Goal: Find specific page/section: Locate item on page

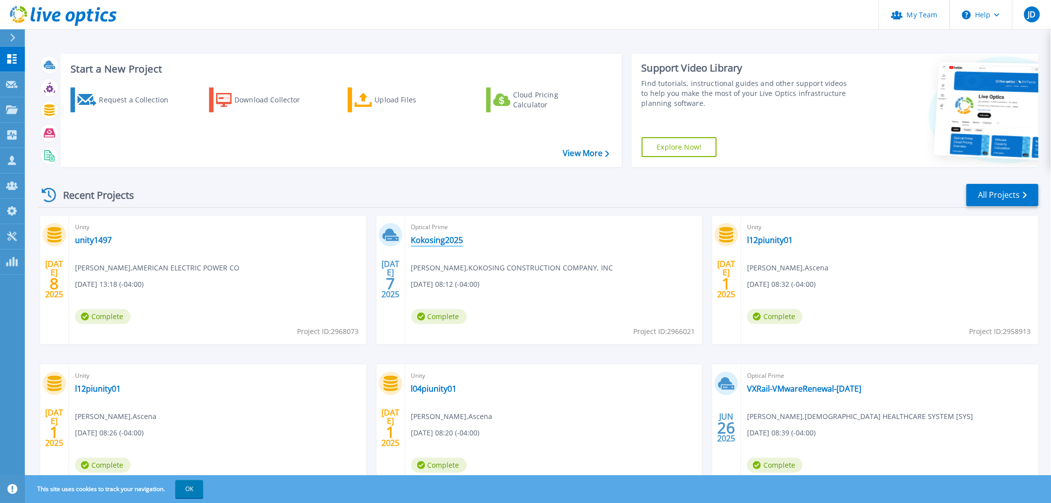
click at [448, 238] on link "Kokosing2025" at bounding box center [437, 240] width 52 height 10
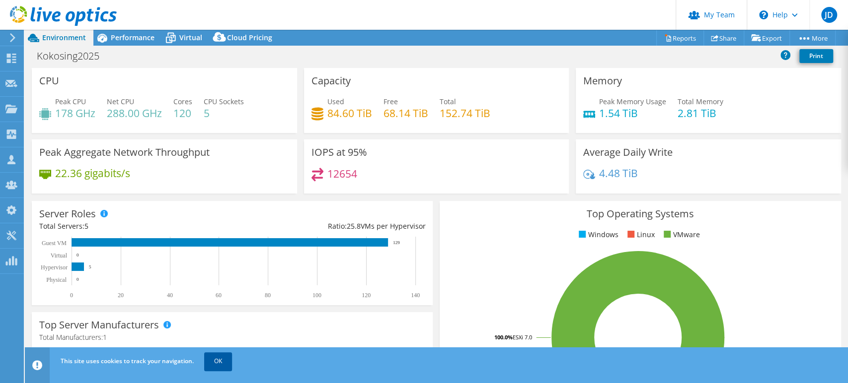
click at [216, 361] on link "OK" at bounding box center [218, 362] width 28 height 18
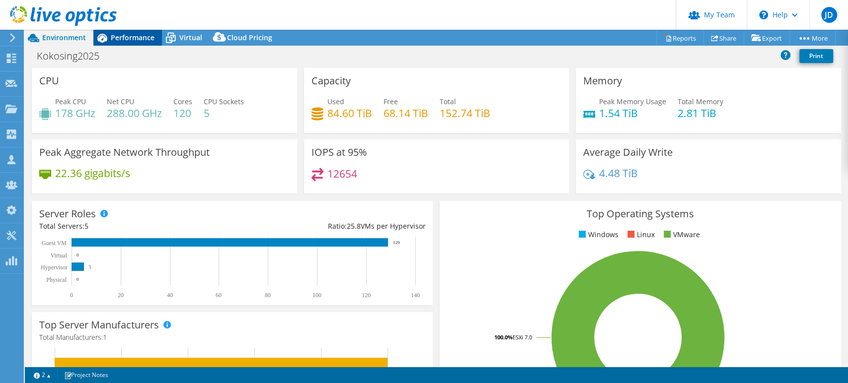
click at [125, 34] on span "Performance" at bounding box center [133, 37] width 44 height 9
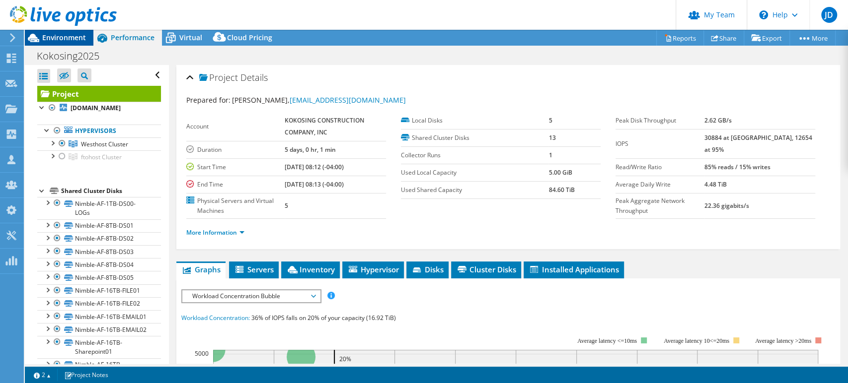
click at [57, 39] on span "Environment" at bounding box center [64, 37] width 44 height 9
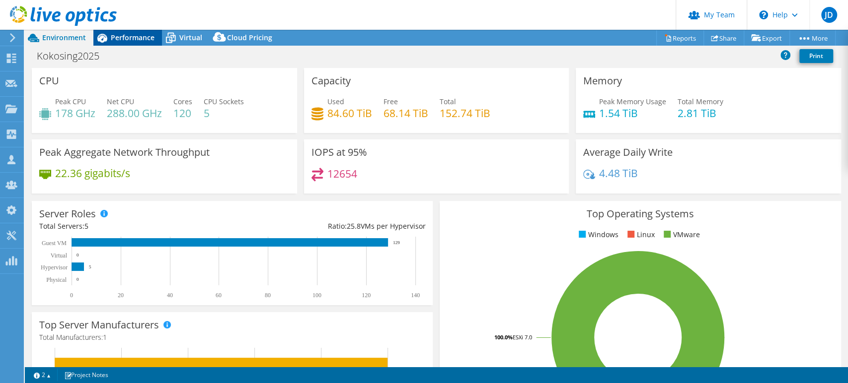
click at [114, 36] on span "Performance" at bounding box center [133, 37] width 44 height 9
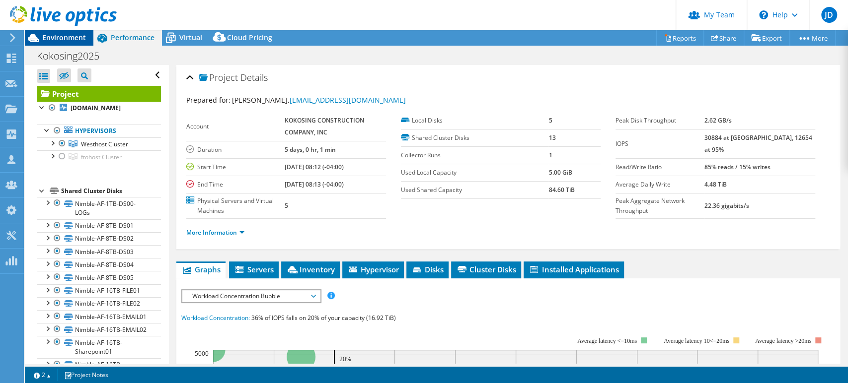
click at [39, 36] on icon at bounding box center [33, 37] width 17 height 17
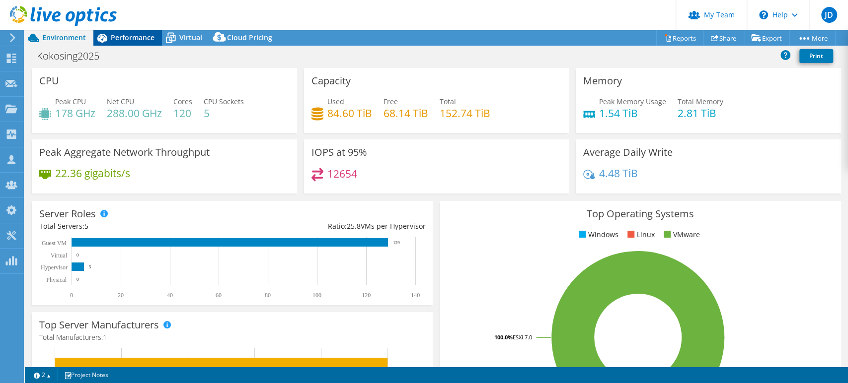
click at [139, 37] on span "Performance" at bounding box center [133, 37] width 44 height 9
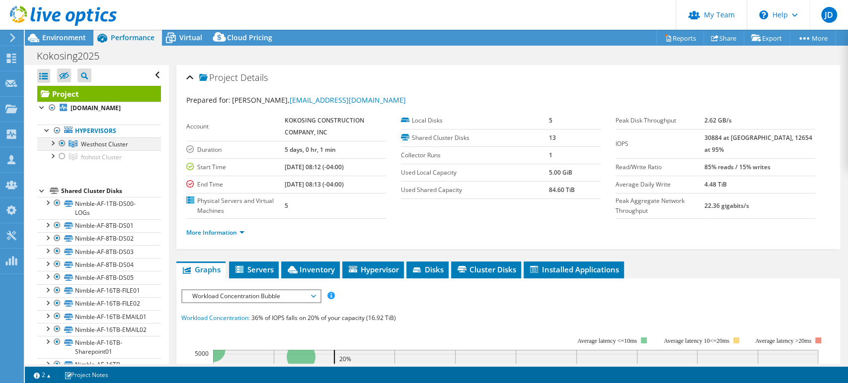
click at [54, 143] on div at bounding box center [52, 143] width 10 height 10
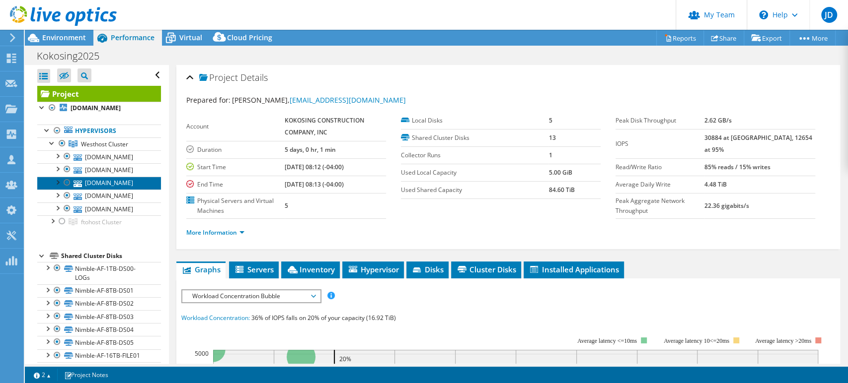
click at [109, 186] on link "[DOMAIN_NAME]" at bounding box center [99, 183] width 124 height 13
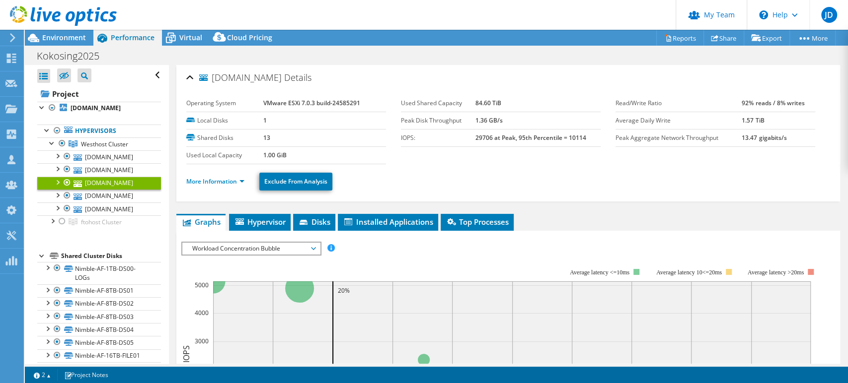
click at [245, 183] on li "More Information" at bounding box center [218, 181] width 64 height 11
click at [242, 182] on link "More Information" at bounding box center [215, 181] width 58 height 8
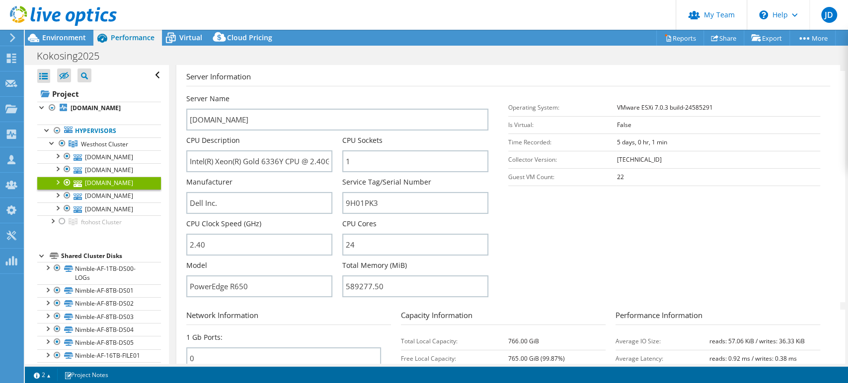
scroll to position [165, 0]
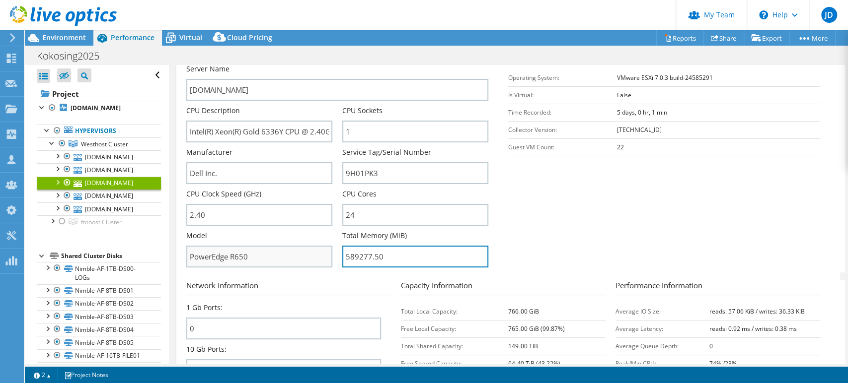
drag, startPoint x: 386, startPoint y: 257, endPoint x: 322, endPoint y: 255, distance: 64.1
click at [322, 64] on div "Server Name [DOMAIN_NAME] CPU Description Intel(R) Xeon(R) Gold 6336Y CPU @ 2.4…" at bounding box center [342, 64] width 312 height 0
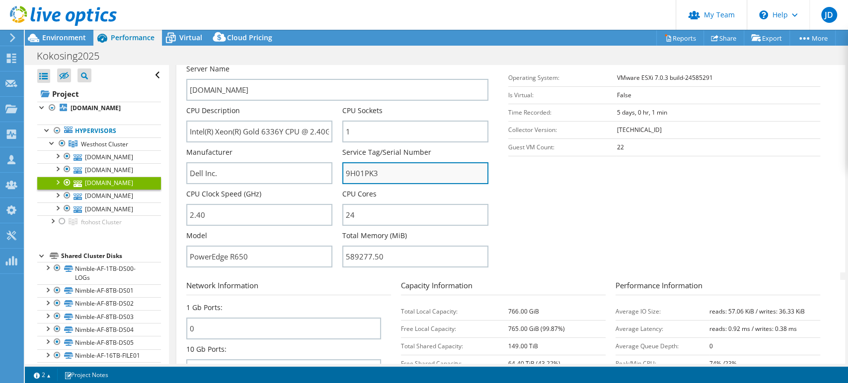
click at [359, 174] on input "9H01PK3" at bounding box center [415, 173] width 146 height 22
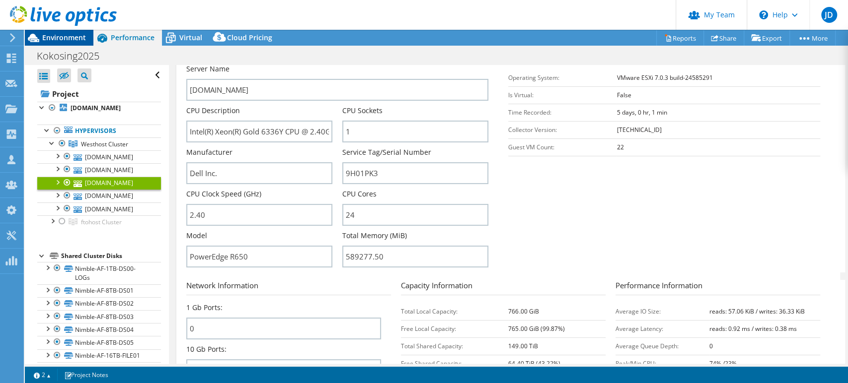
click at [67, 40] on span "Environment" at bounding box center [64, 37] width 44 height 9
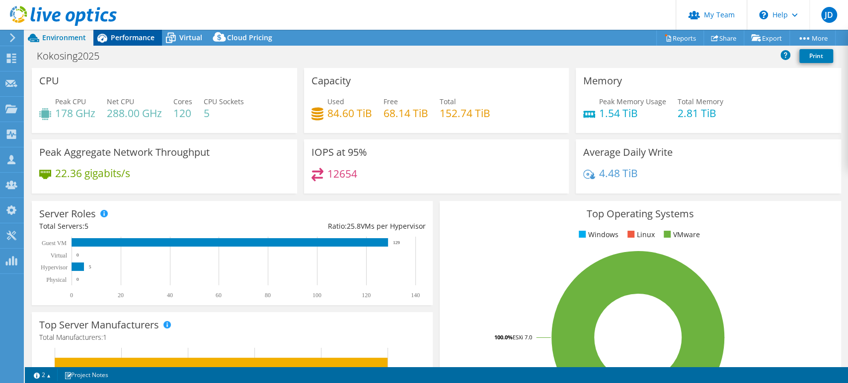
click at [130, 37] on span "Performance" at bounding box center [133, 37] width 44 height 9
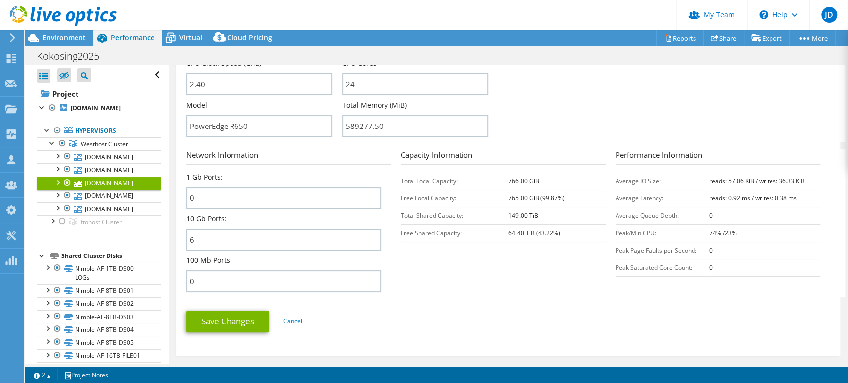
scroll to position [331, 0]
